Goal: Task Accomplishment & Management: Manage account settings

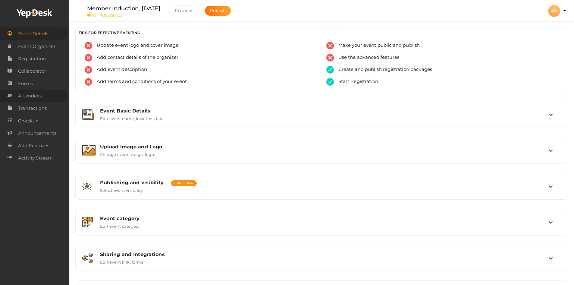
click at [32, 97] on span "Attendees" at bounding box center [30, 96] width 24 height 12
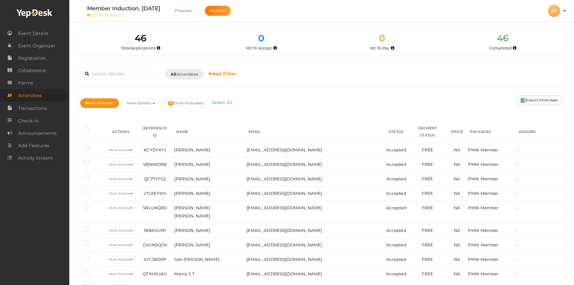
click at [536, 100] on button "Export Attendees" at bounding box center [540, 100] width 48 height 10
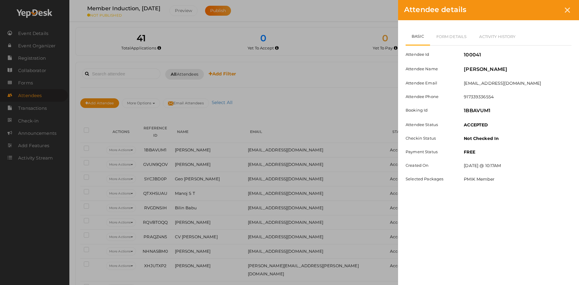
click at [568, 10] on icon at bounding box center [567, 10] width 5 height 5
